Goal: Check status: Check status

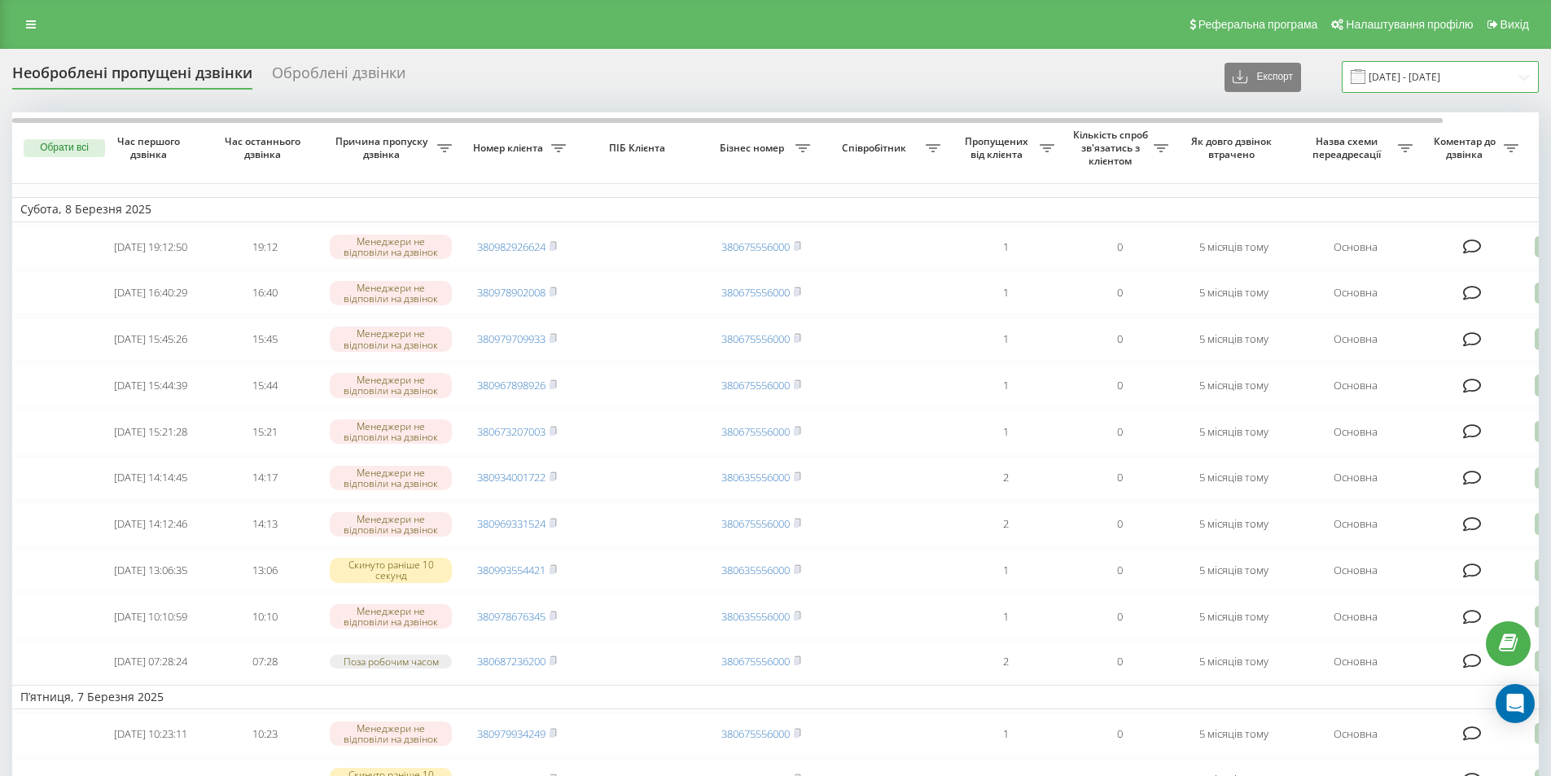
click at [1446, 77] on input "09.02.2025 - 09.03.2025" at bounding box center [1440, 77] width 197 height 32
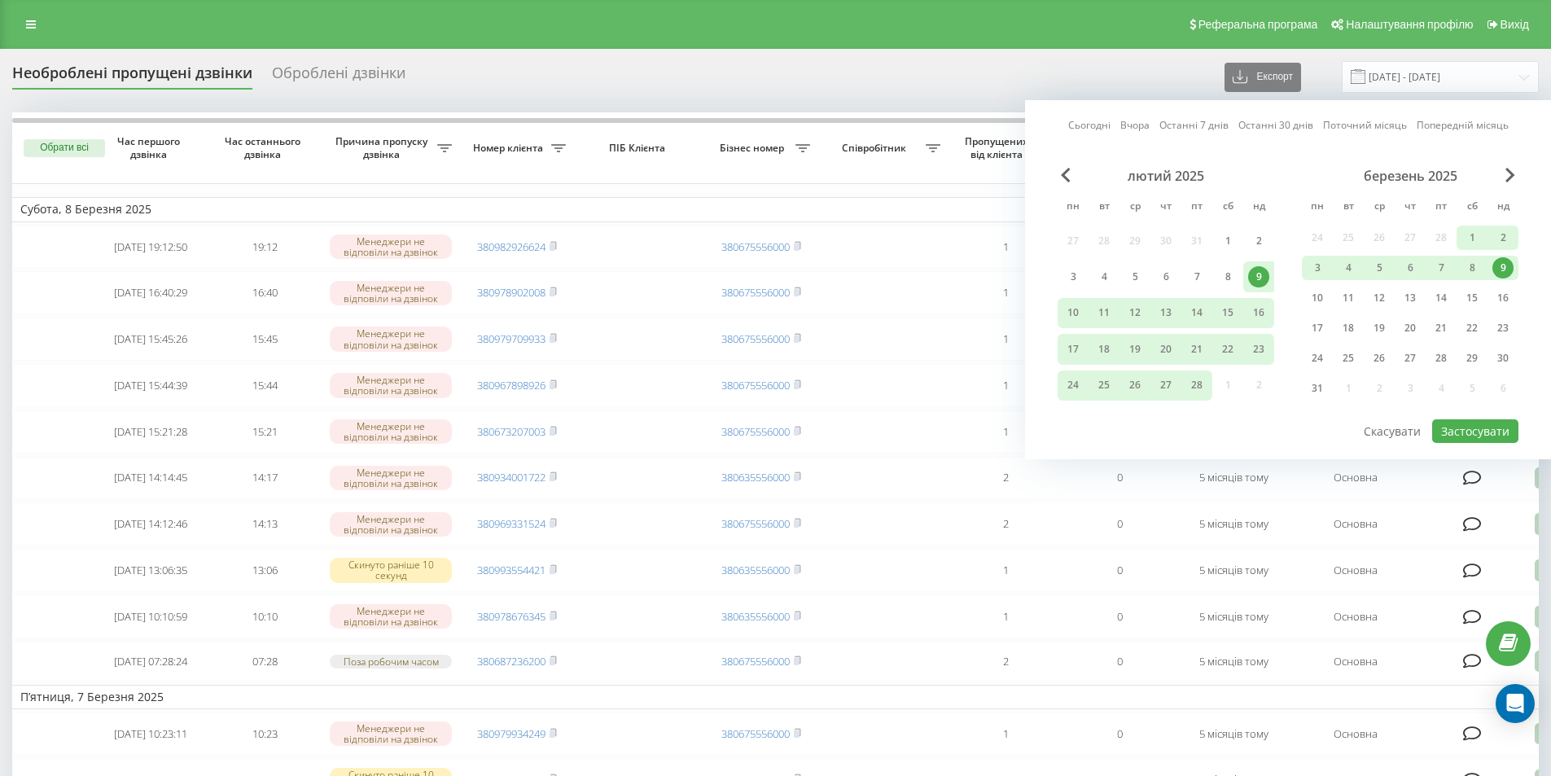
click at [1091, 129] on link "Сьогодні" at bounding box center [1089, 124] width 42 height 15
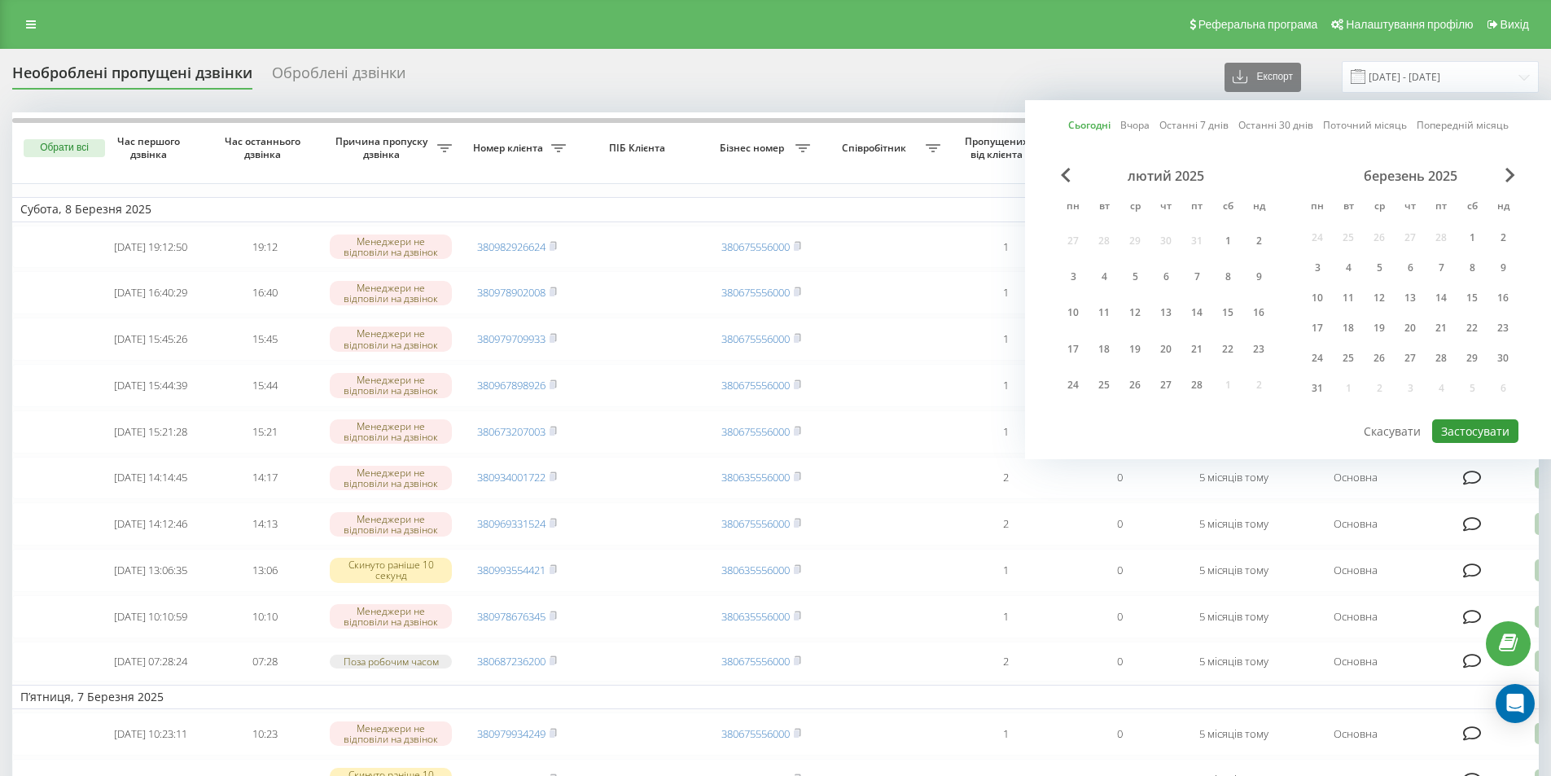
click at [1452, 424] on button "Застосувати" at bounding box center [1475, 431] width 86 height 24
type input "[DATE] - [DATE]"
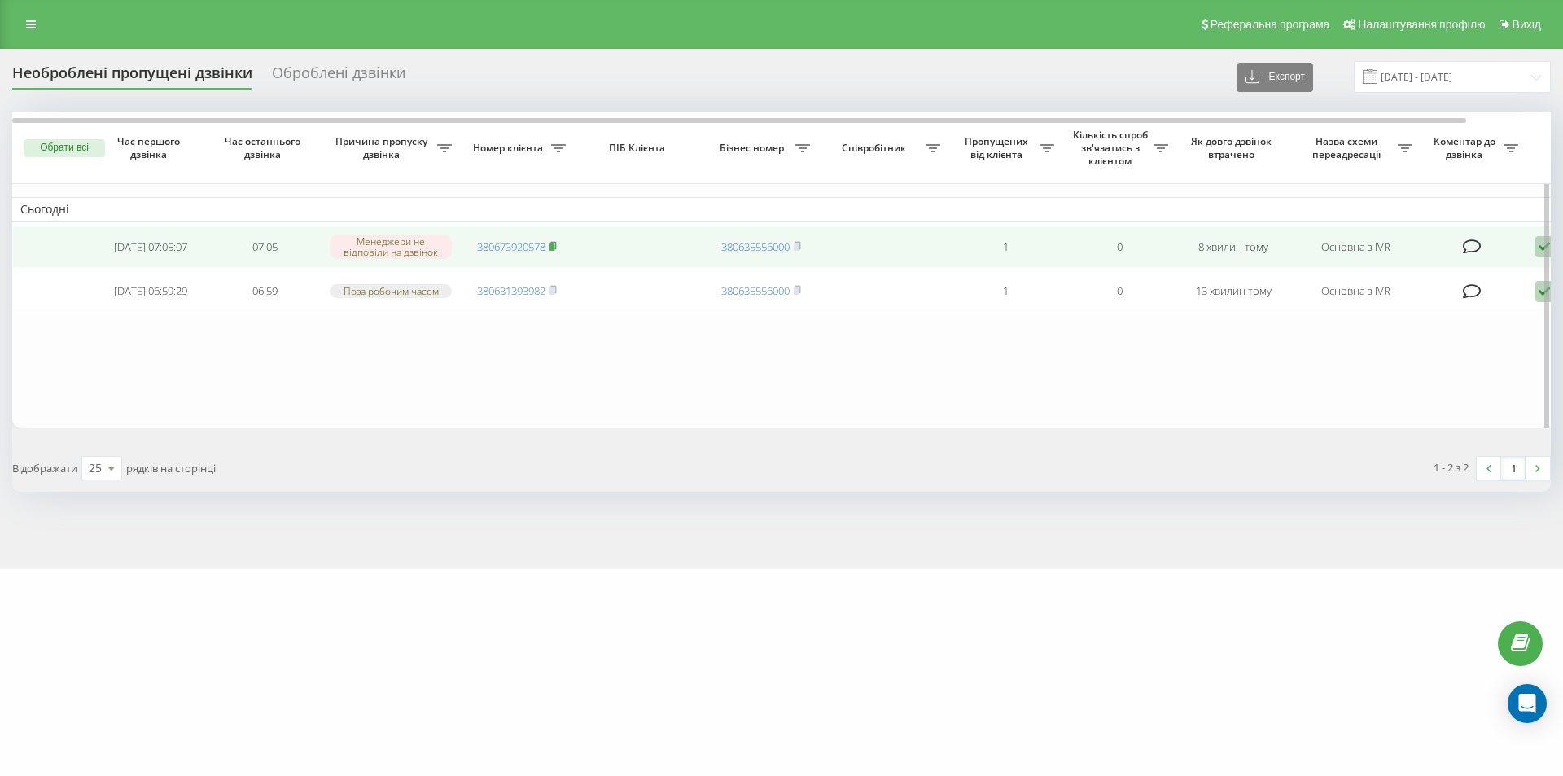
click at [554, 245] on rect at bounding box center [552, 246] width 5 height 7
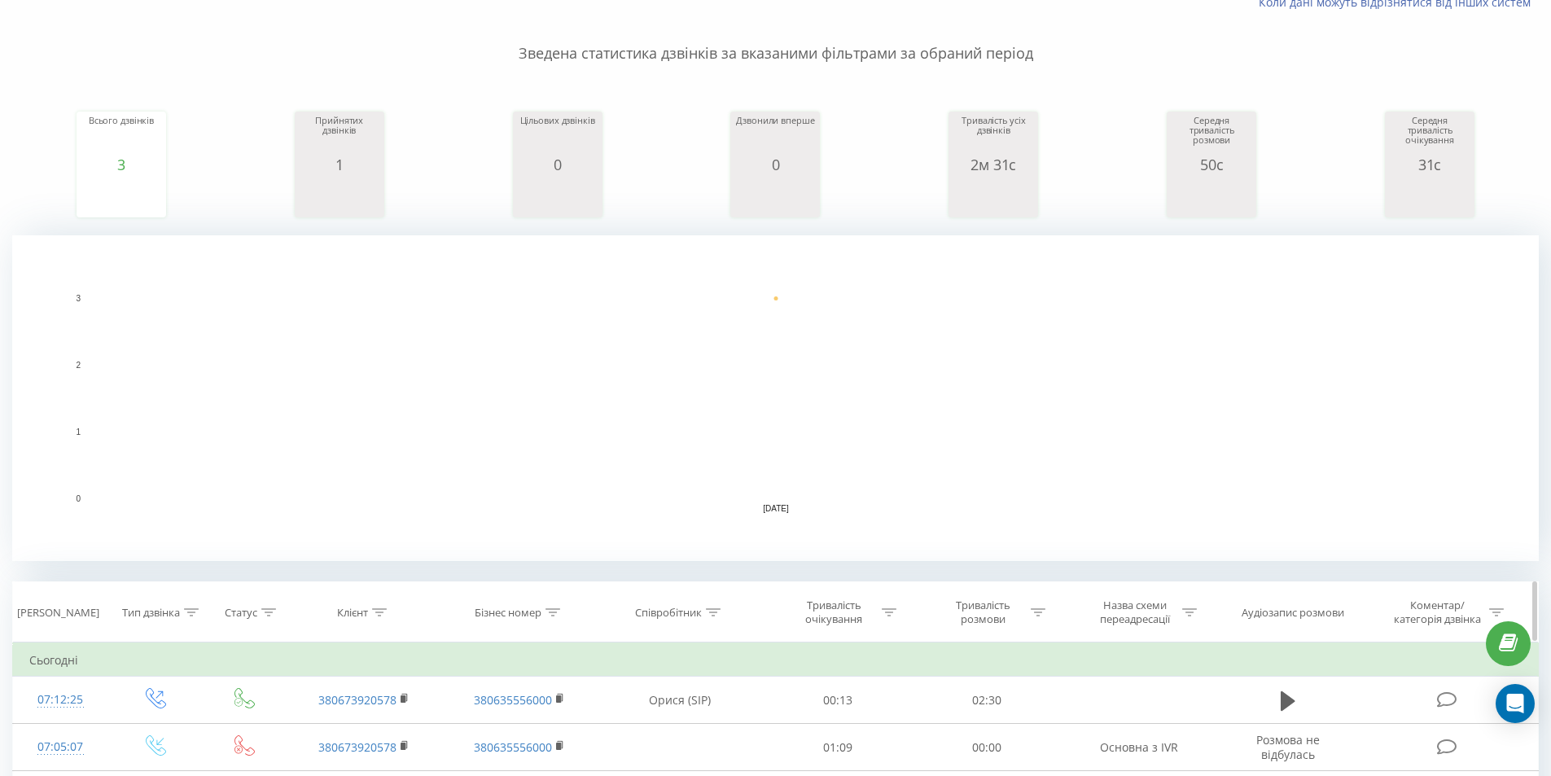
scroll to position [407, 0]
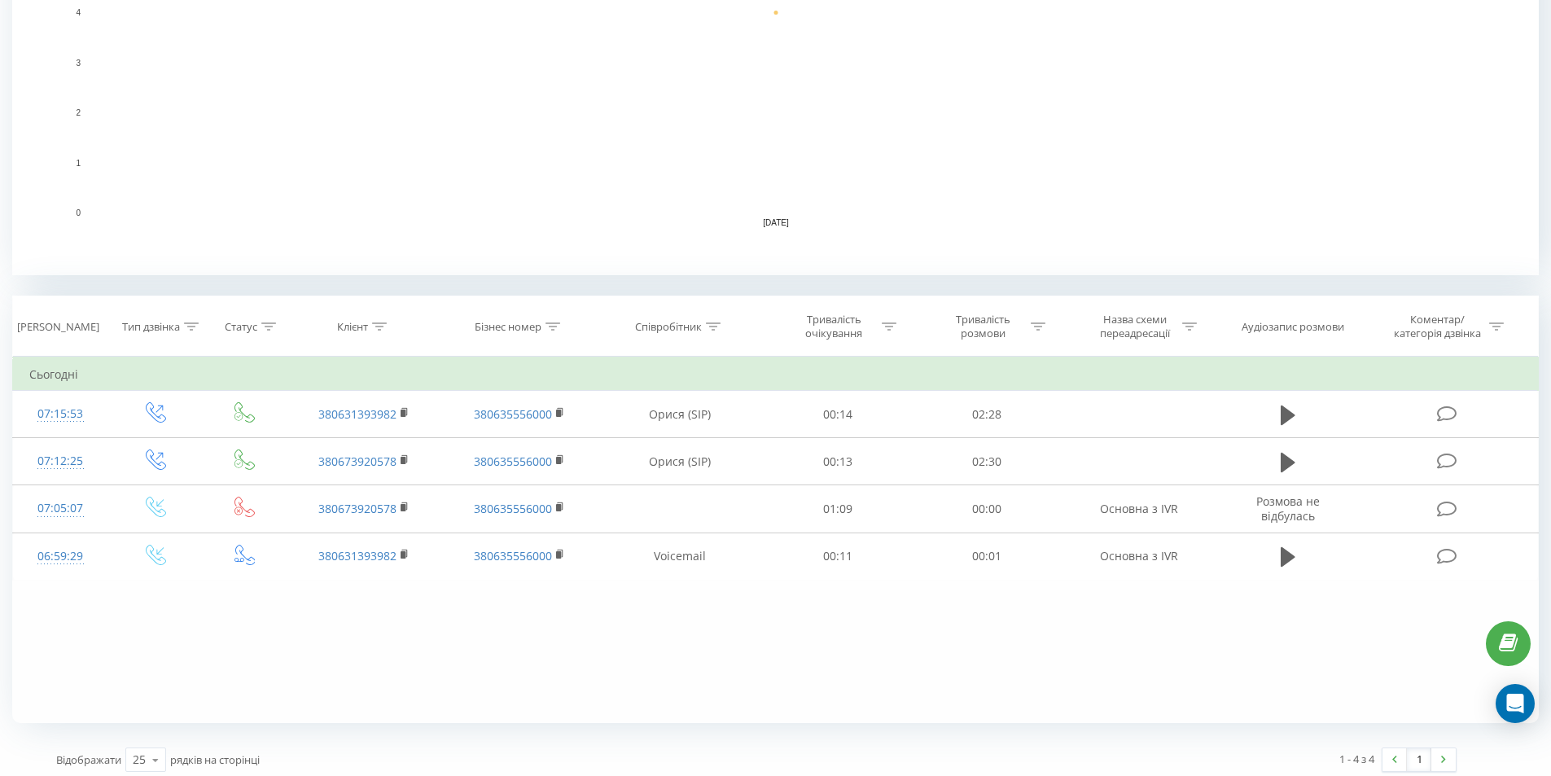
scroll to position [415, 0]
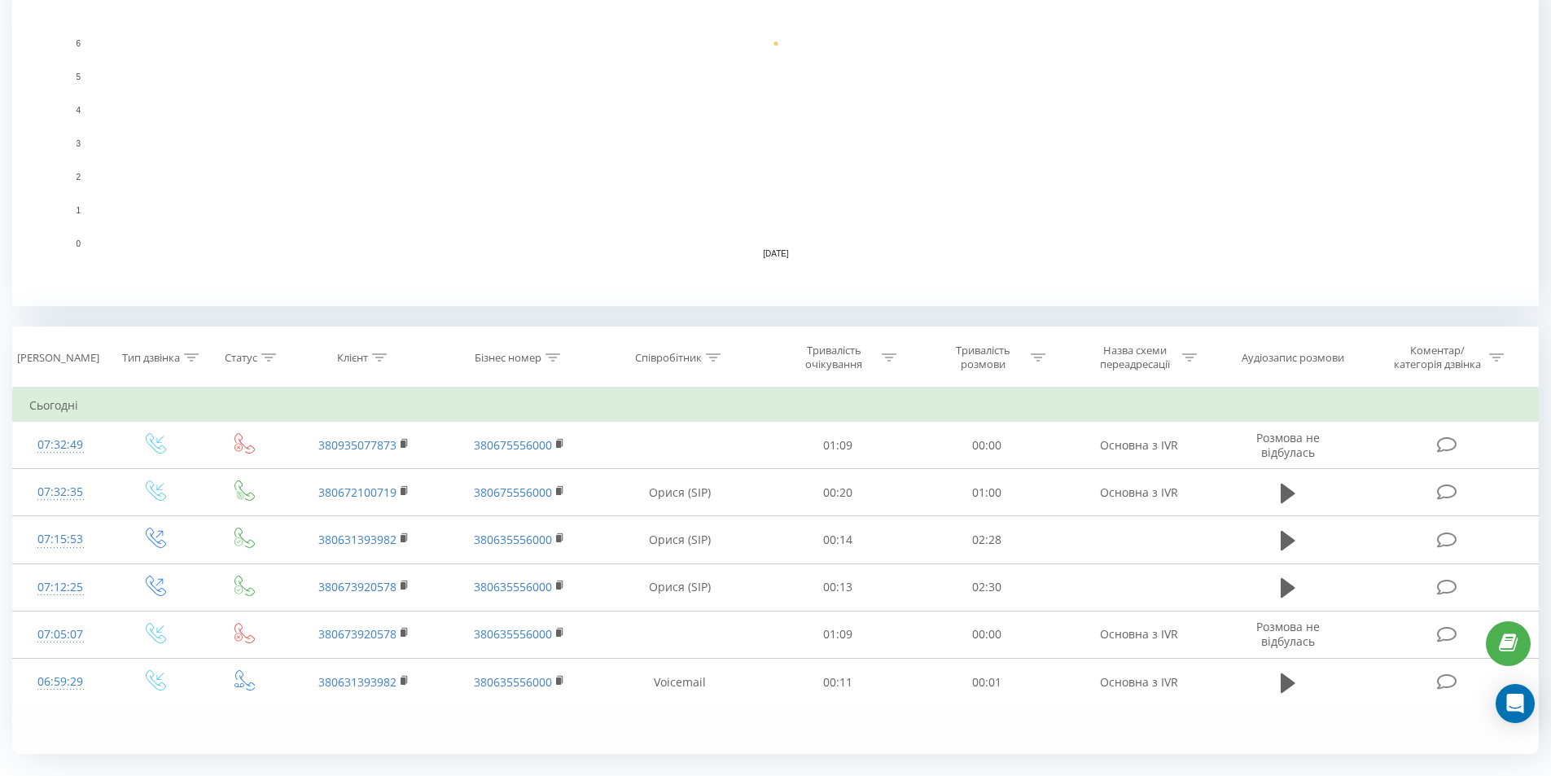
scroll to position [415, 0]
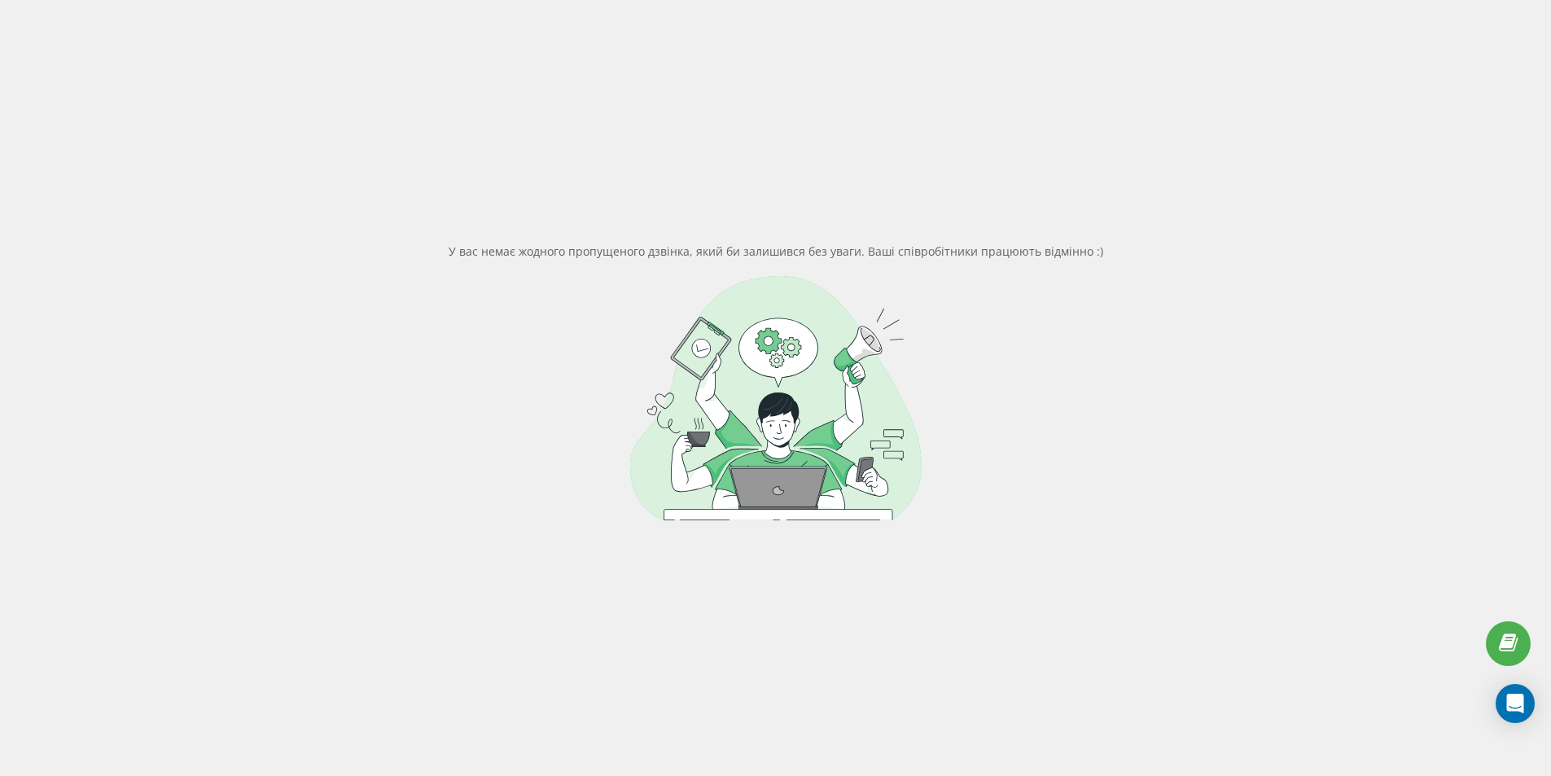
scroll to position [125, 0]
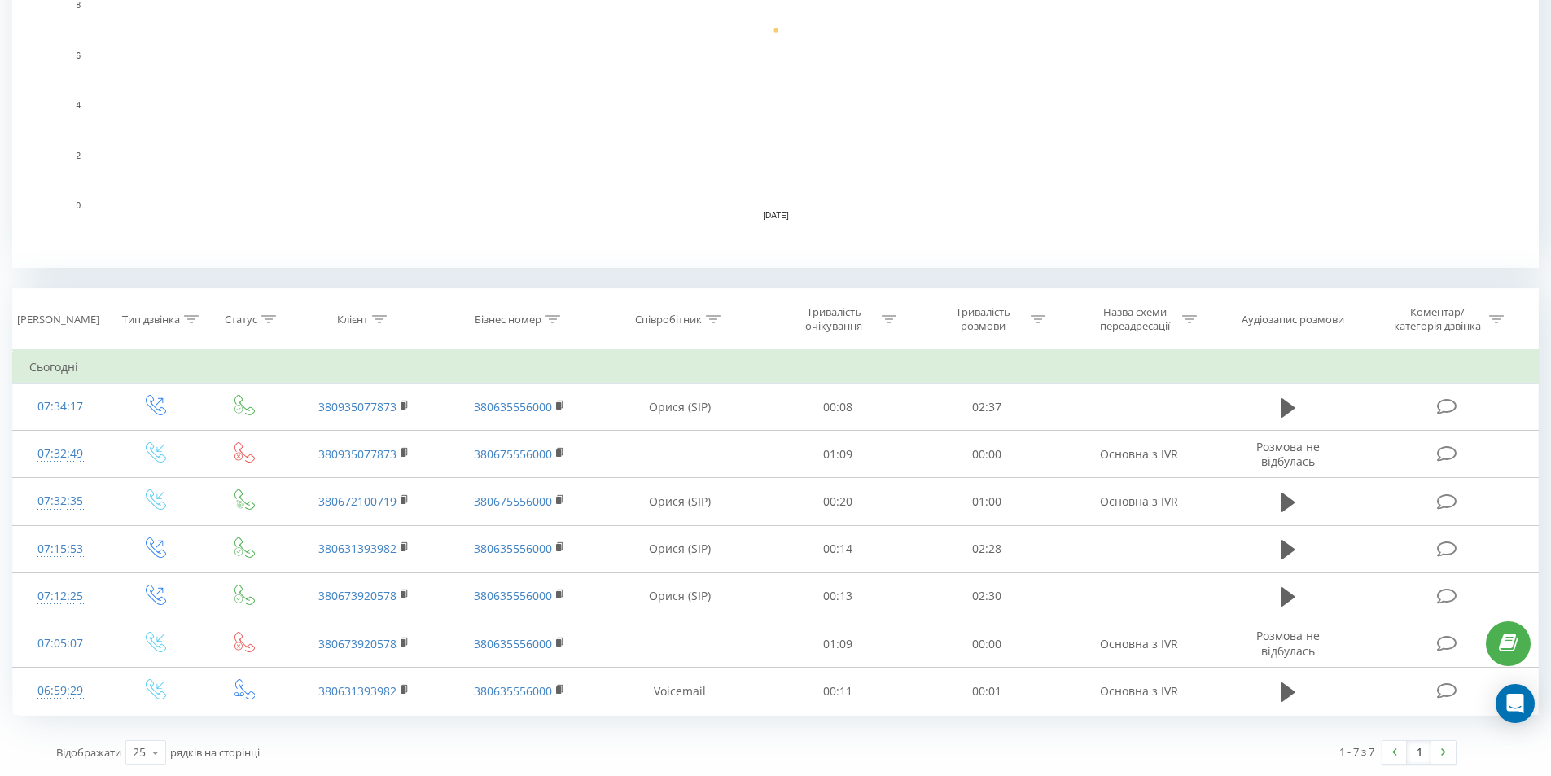
scroll to position [415, 0]
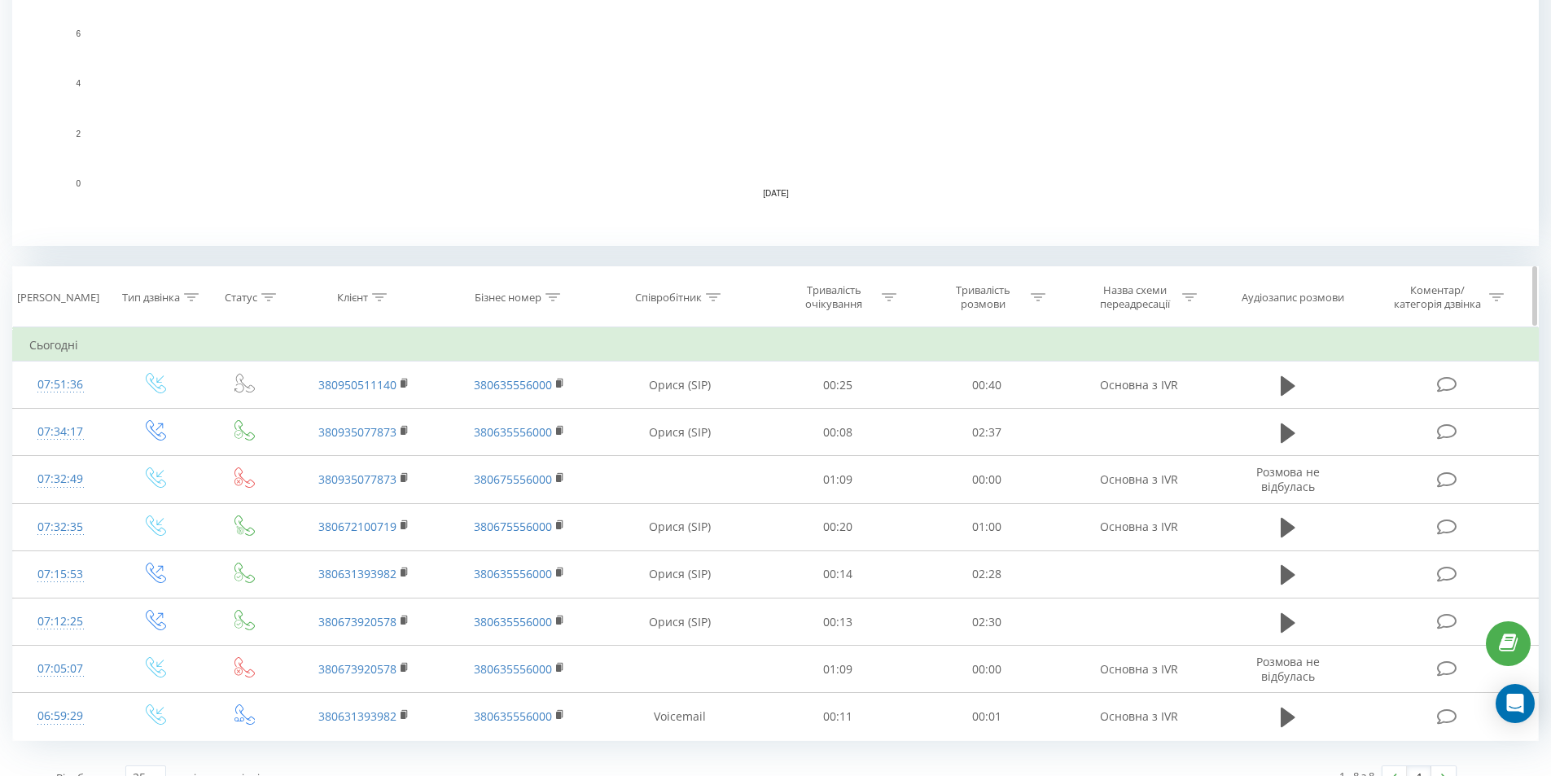
scroll to position [462, 0]
